Goal: Transaction & Acquisition: Purchase product/service

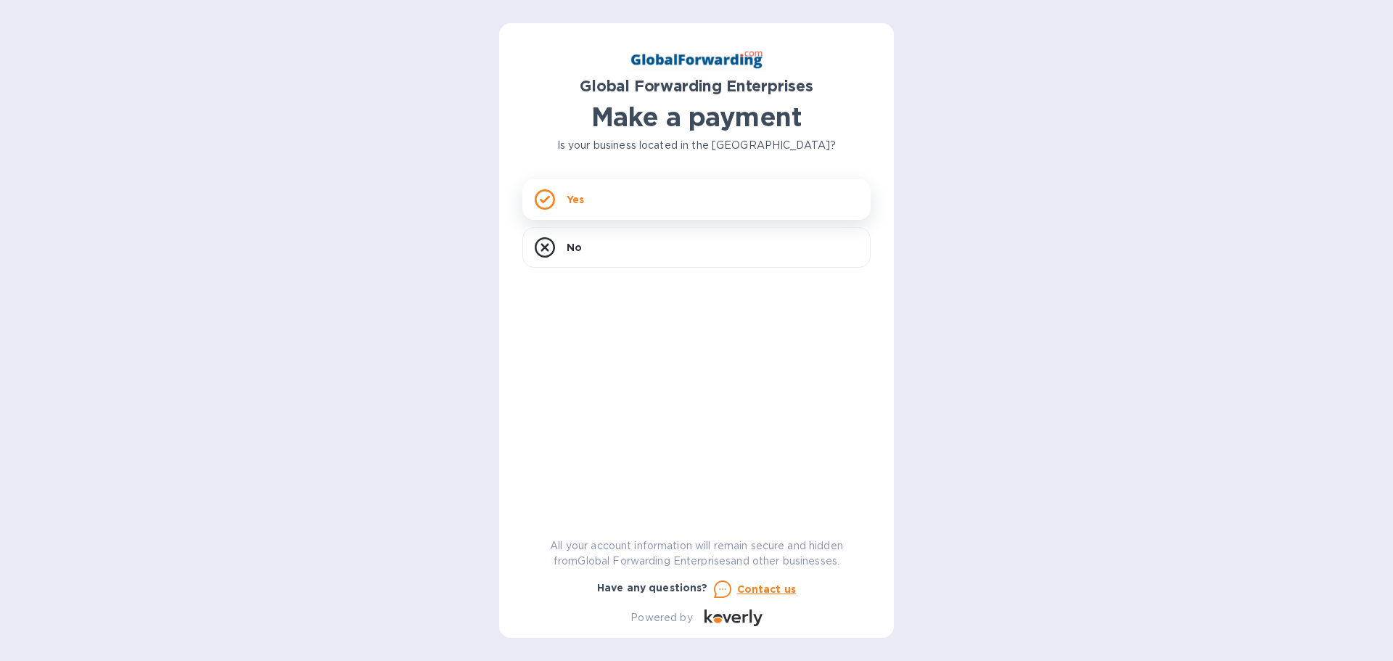
click at [575, 203] on p "Yes" at bounding box center [575, 199] width 17 height 15
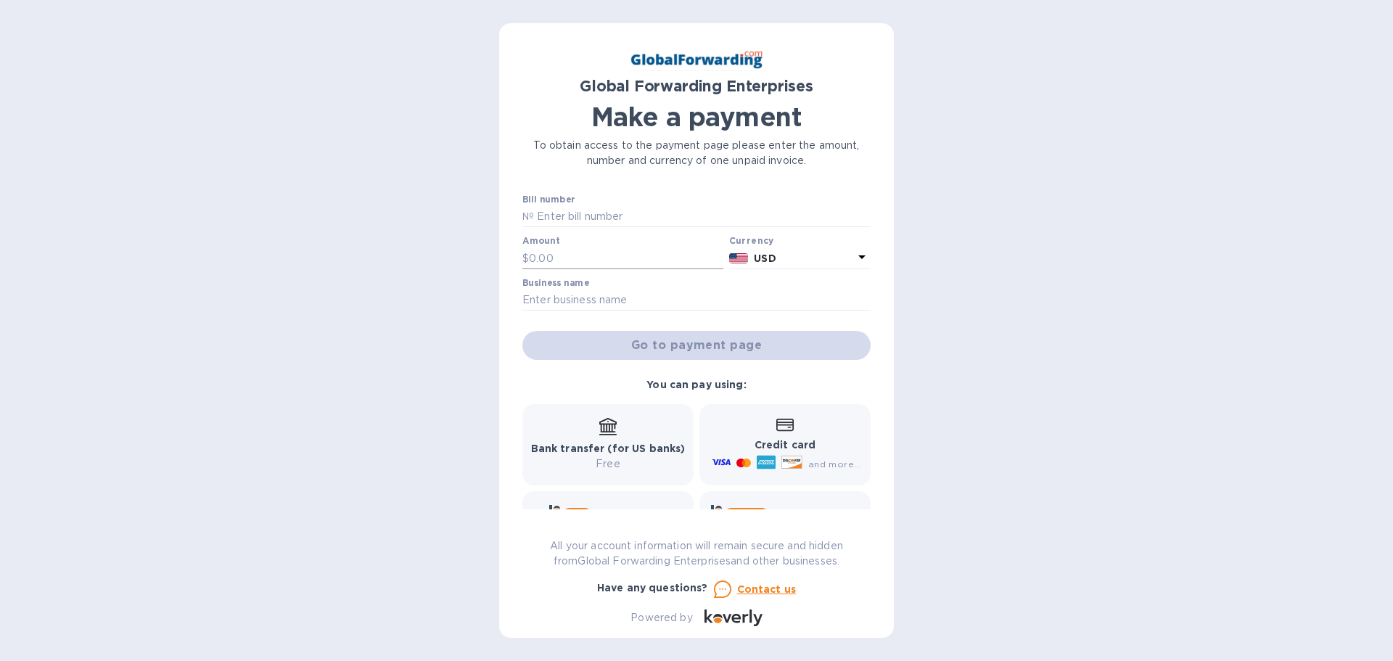
click at [580, 255] on input "text" at bounding box center [626, 258] width 194 height 22
click at [658, 258] on input "text" at bounding box center [626, 258] width 194 height 22
type input "835.41"
click at [649, 304] on input "text" at bounding box center [696, 300] width 348 height 22
type input "Aleco Furniture LTD"
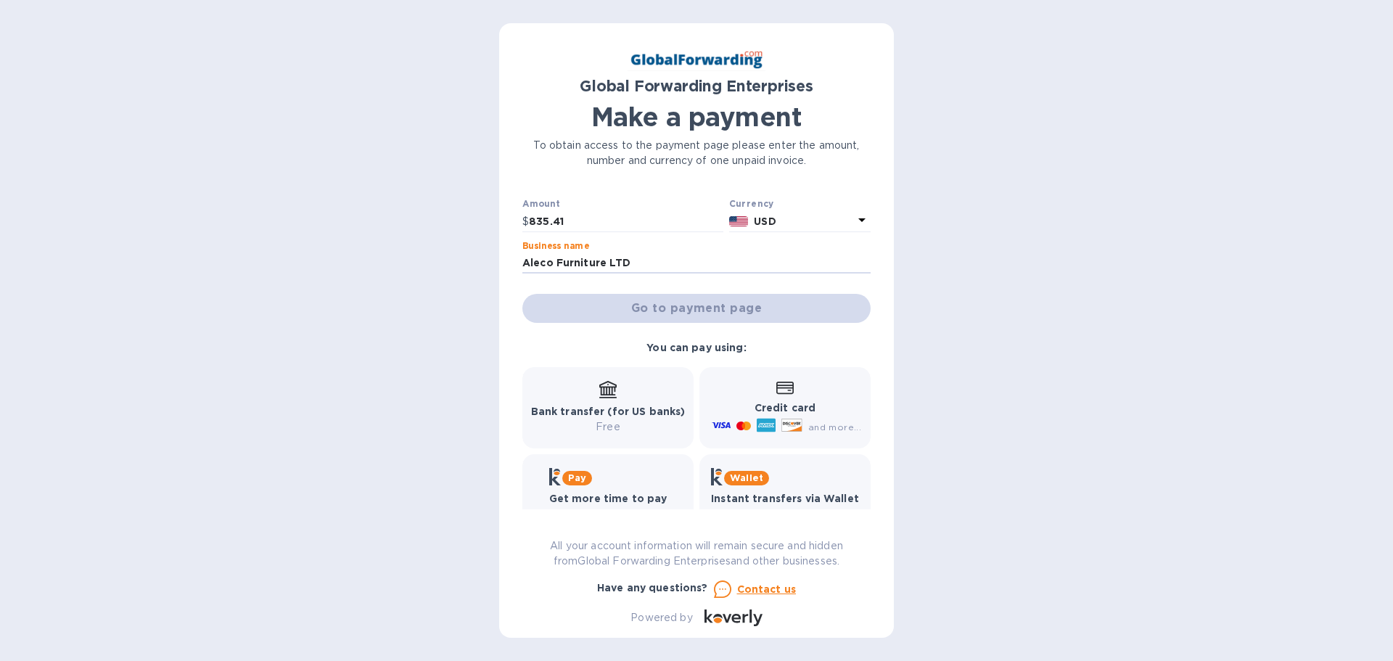
scroll to position [72, 0]
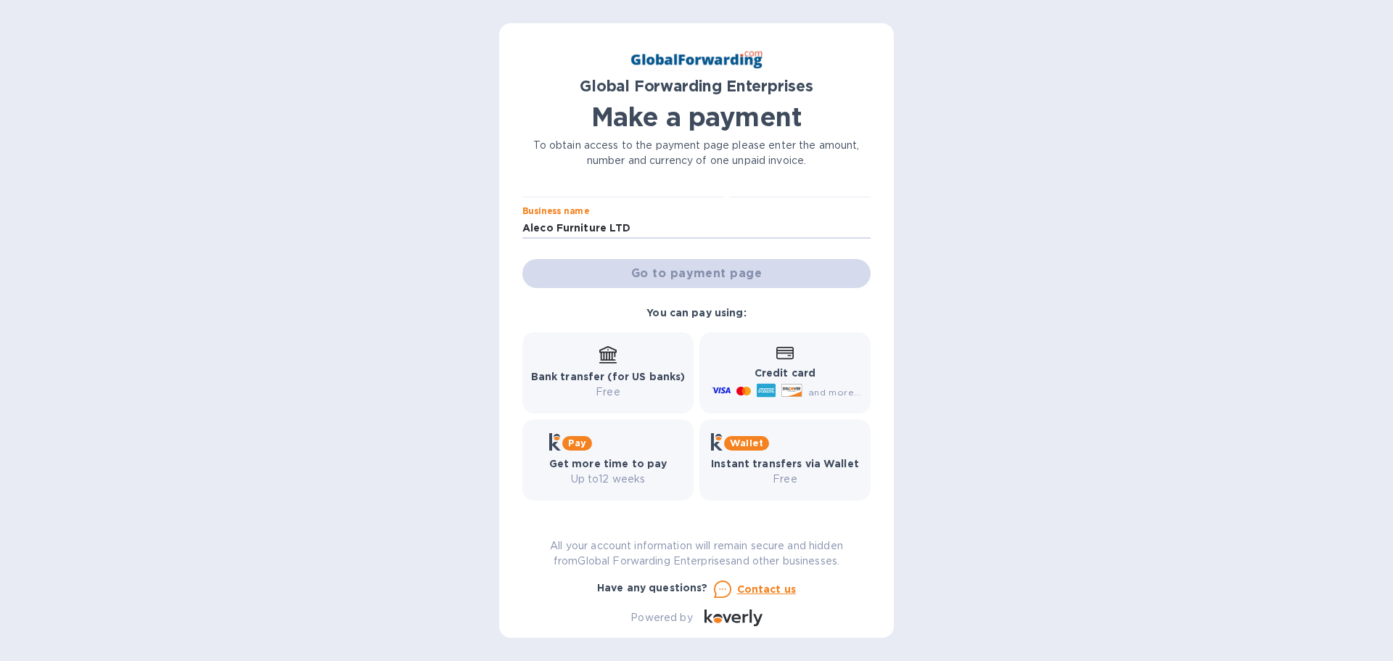
click at [618, 374] on b "Bank transfer (for US banks)" at bounding box center [608, 377] width 155 height 12
click at [696, 274] on div "Go to payment page" at bounding box center [696, 273] width 354 height 35
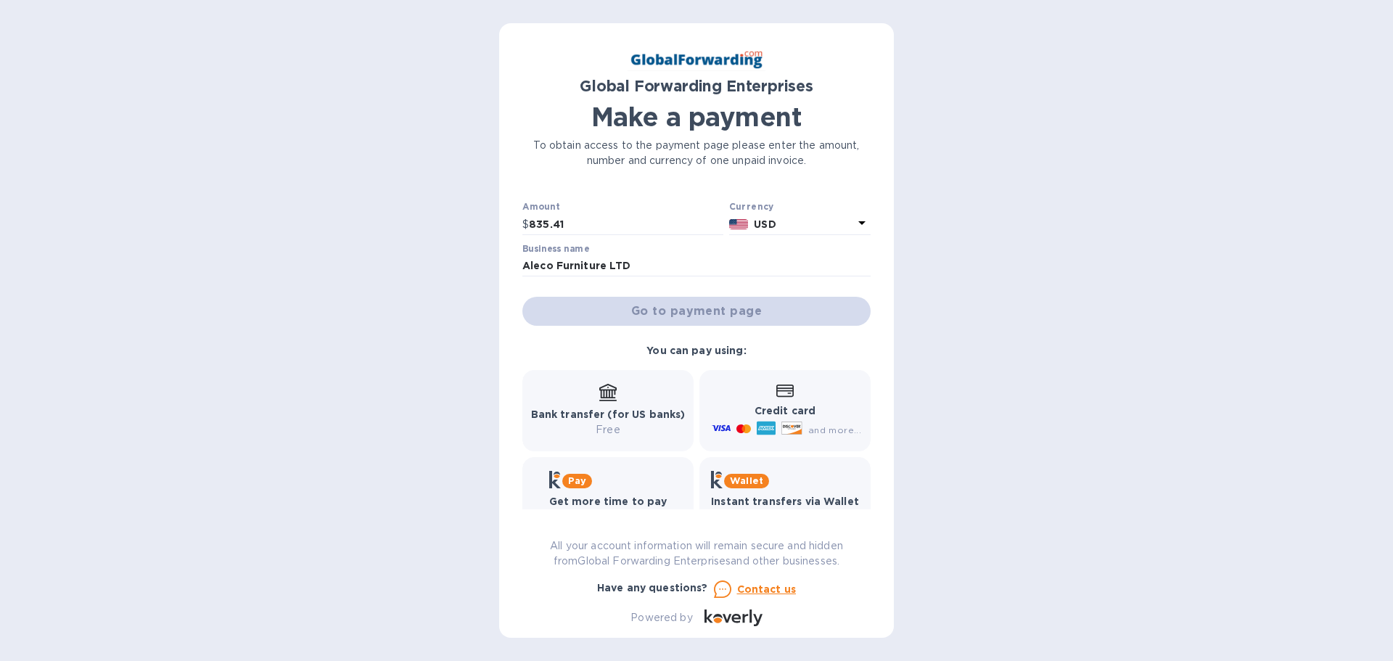
scroll to position [0, 0]
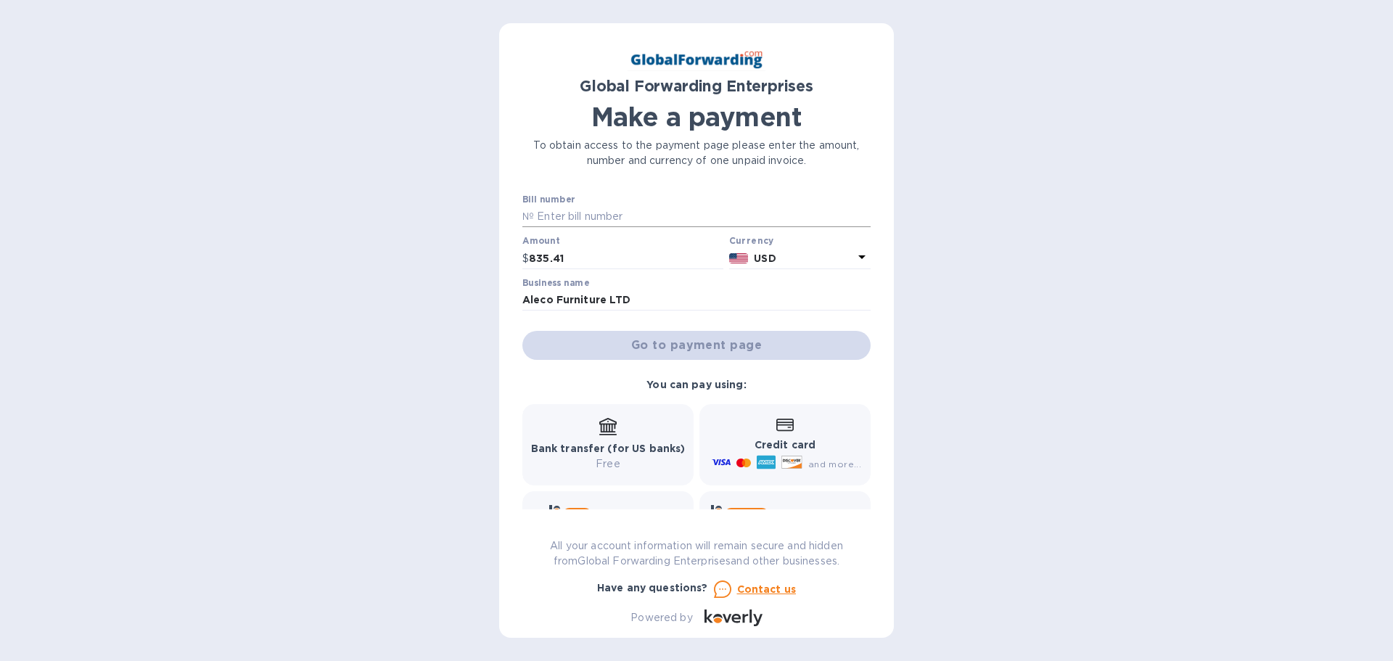
click at [663, 221] on input "text" at bounding box center [702, 217] width 337 height 22
